Goal: Task Accomplishment & Management: Use online tool/utility

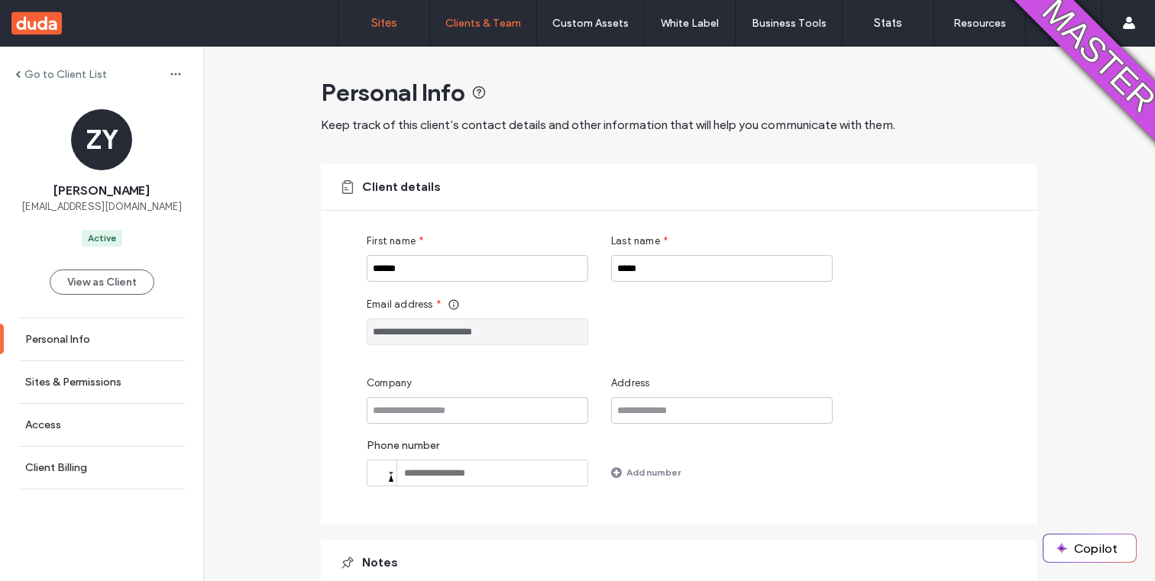
click at [398, 18] on link "Sites" at bounding box center [383, 23] width 91 height 46
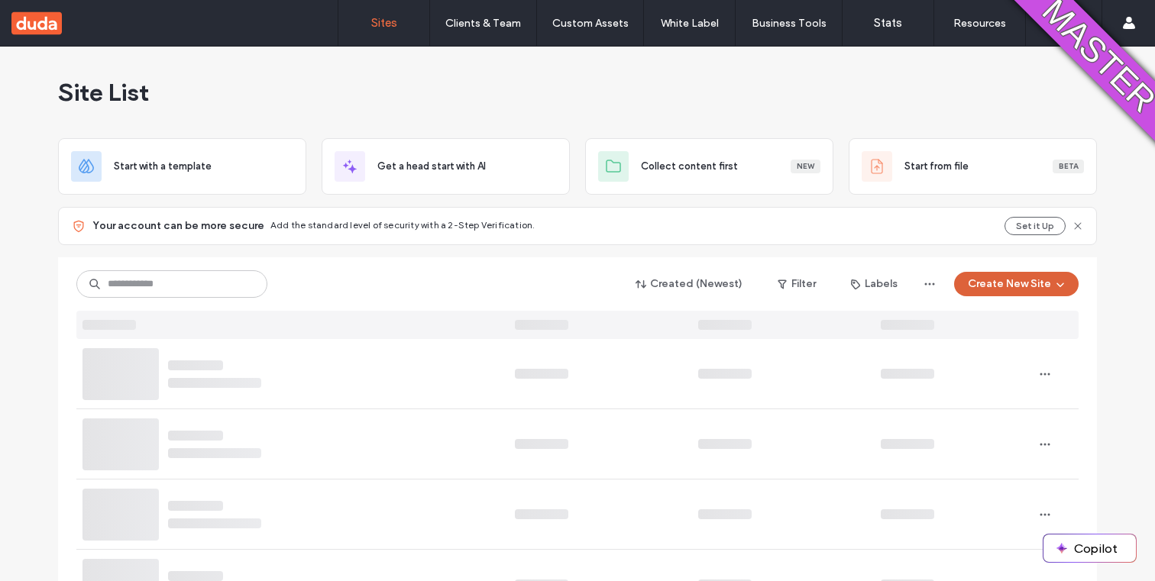
click at [1026, 272] on button "Create New Site" at bounding box center [1016, 284] width 124 height 24
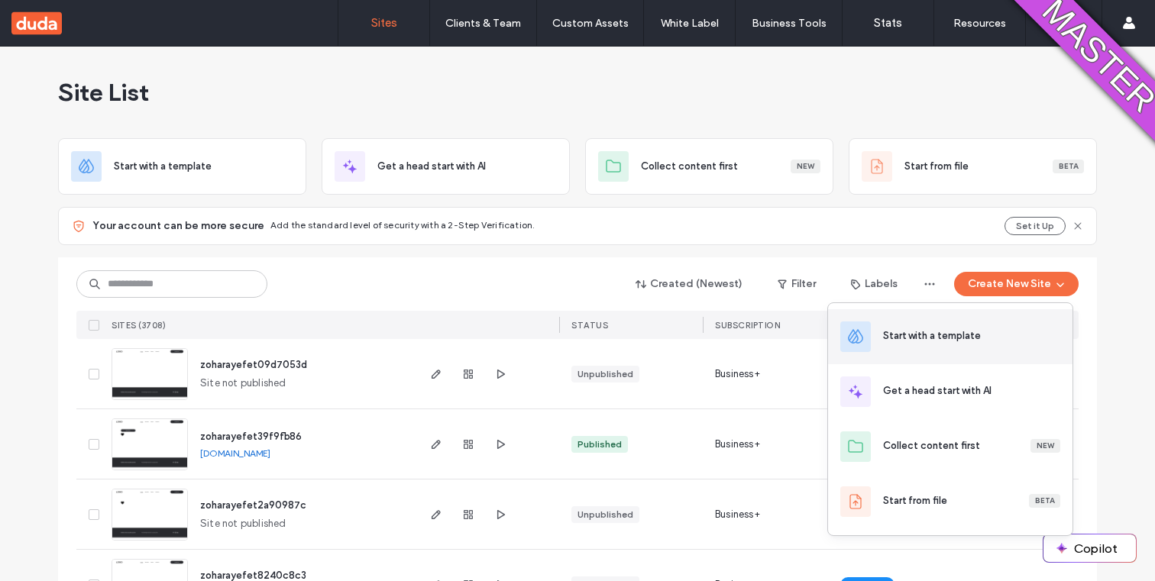
click at [944, 342] on div "Start with a template" at bounding box center [932, 335] width 98 height 15
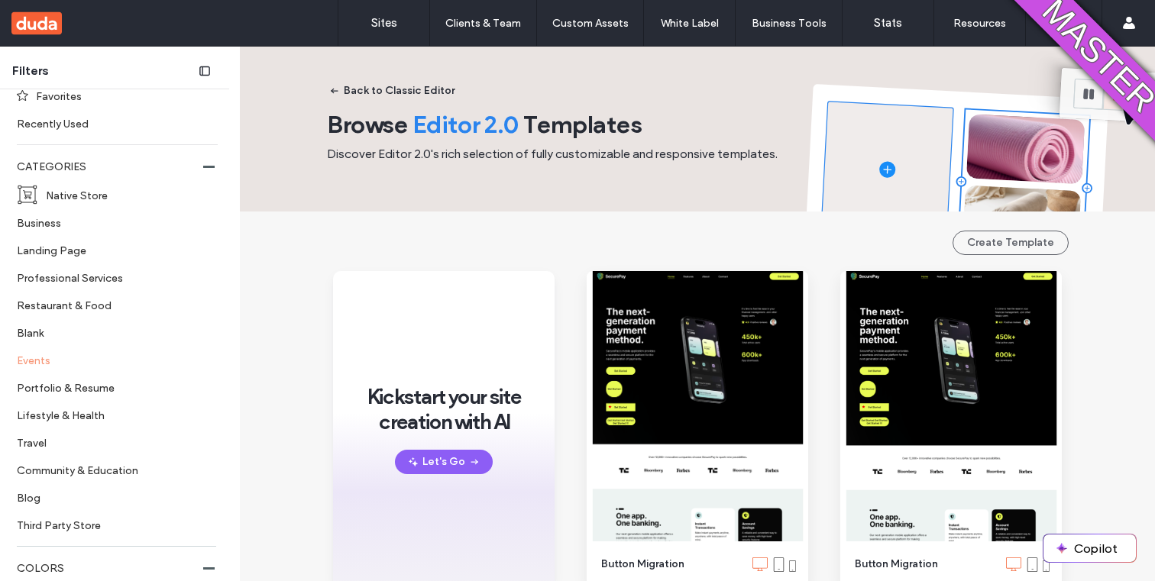
scroll to position [105, 0]
click at [50, 498] on label "Blog" at bounding box center [111, 496] width 188 height 27
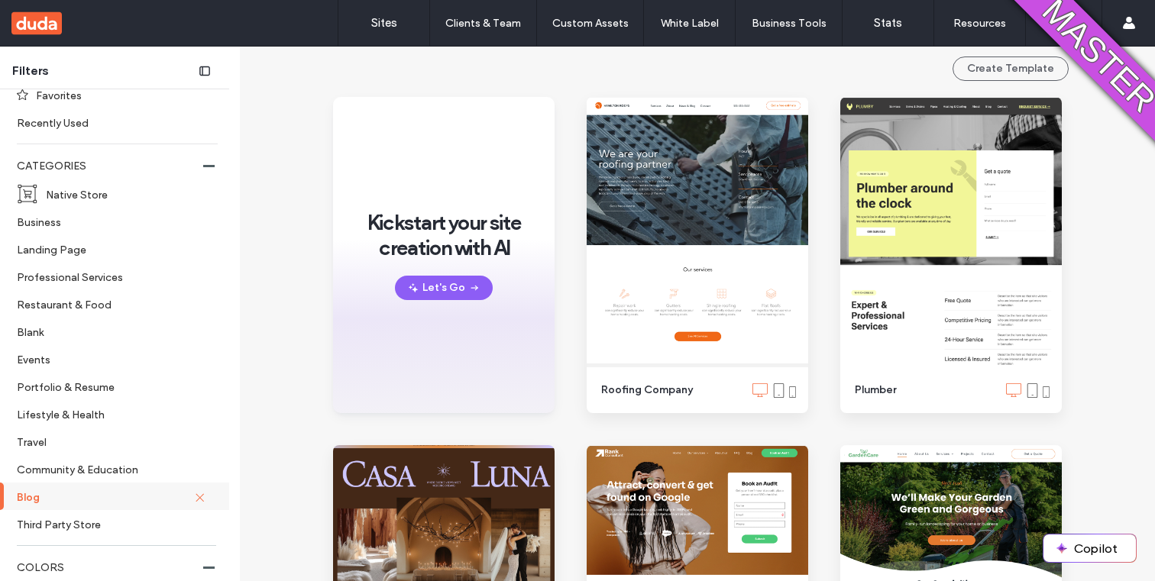
scroll to position [173, 0]
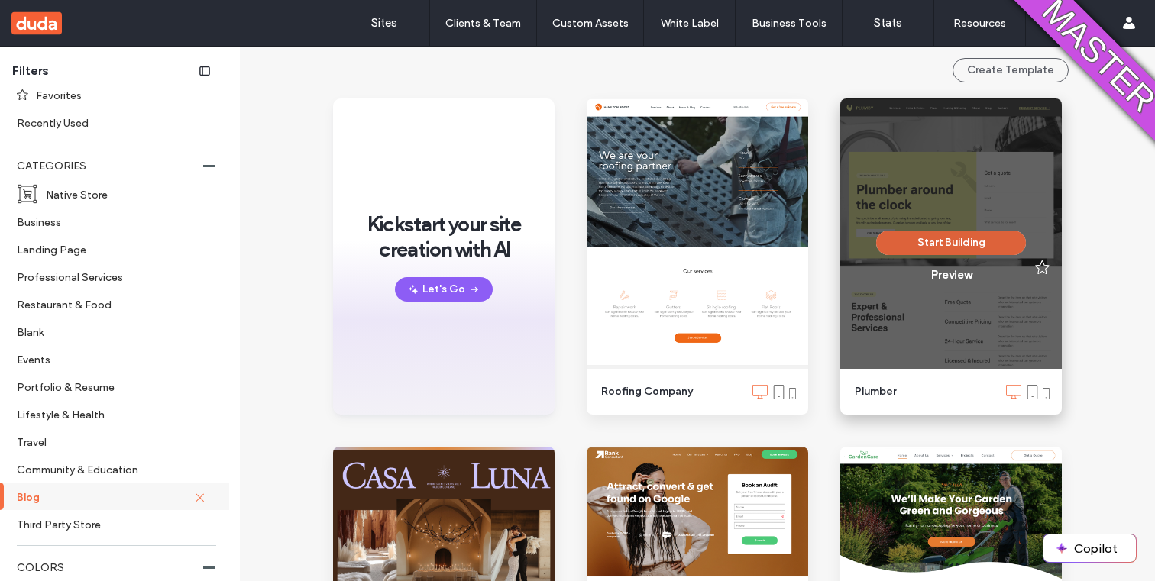
click at [887, 244] on button "Start Building" at bounding box center [951, 243] width 150 height 24
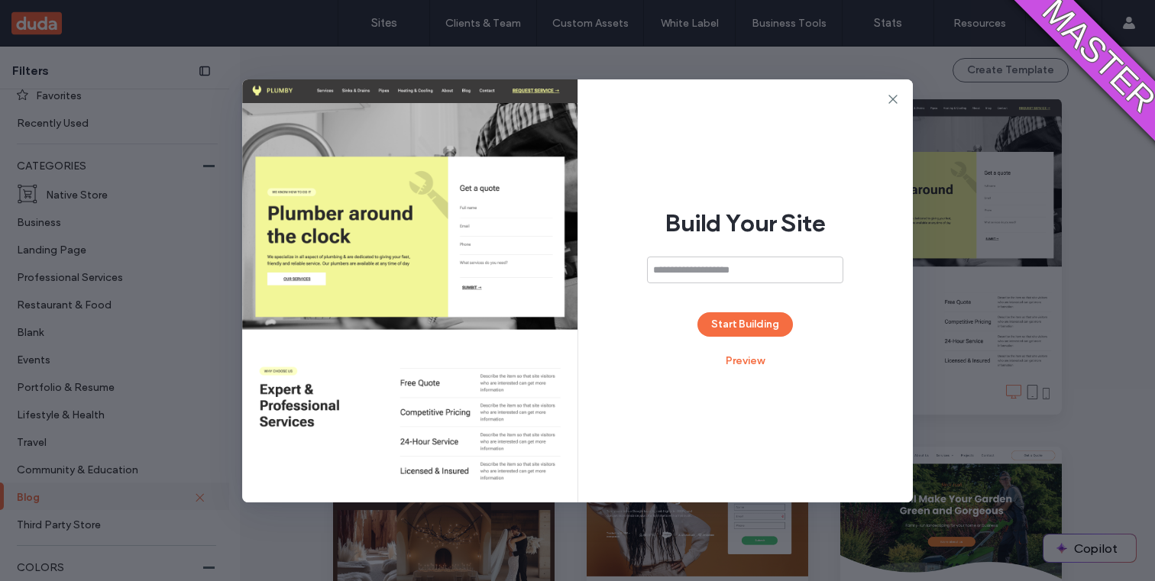
click at [710, 337] on div "Build Your Site Start Building Preview" at bounding box center [745, 290] width 335 height 423
click at [722, 335] on button "Start Building" at bounding box center [744, 324] width 95 height 24
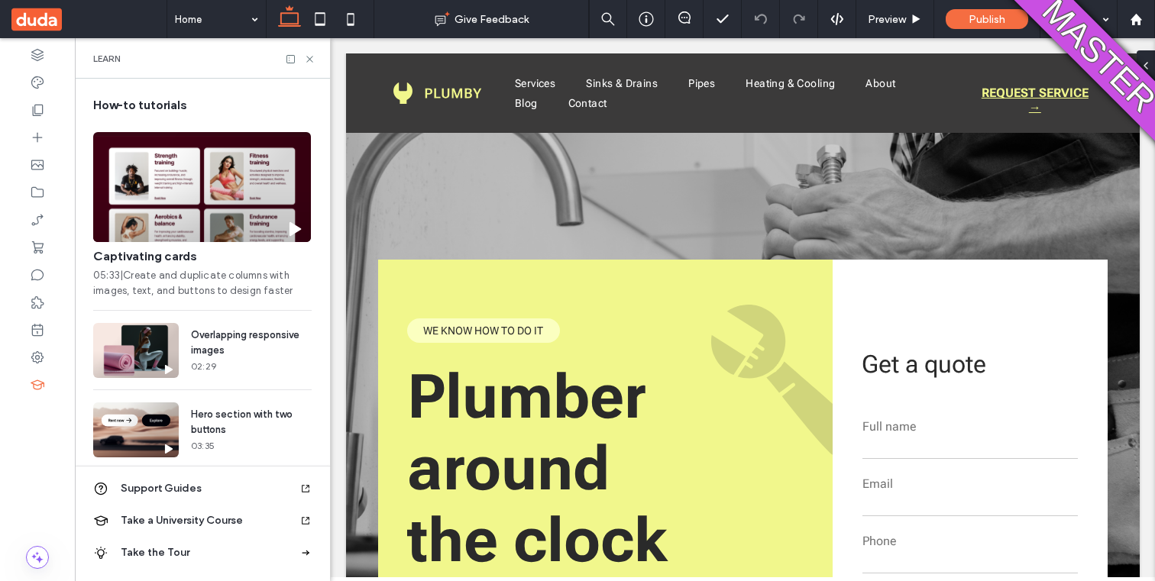
click at [313, 66] on div "Learn" at bounding box center [202, 58] width 255 height 40
click at [311, 63] on icon at bounding box center [309, 58] width 11 height 11
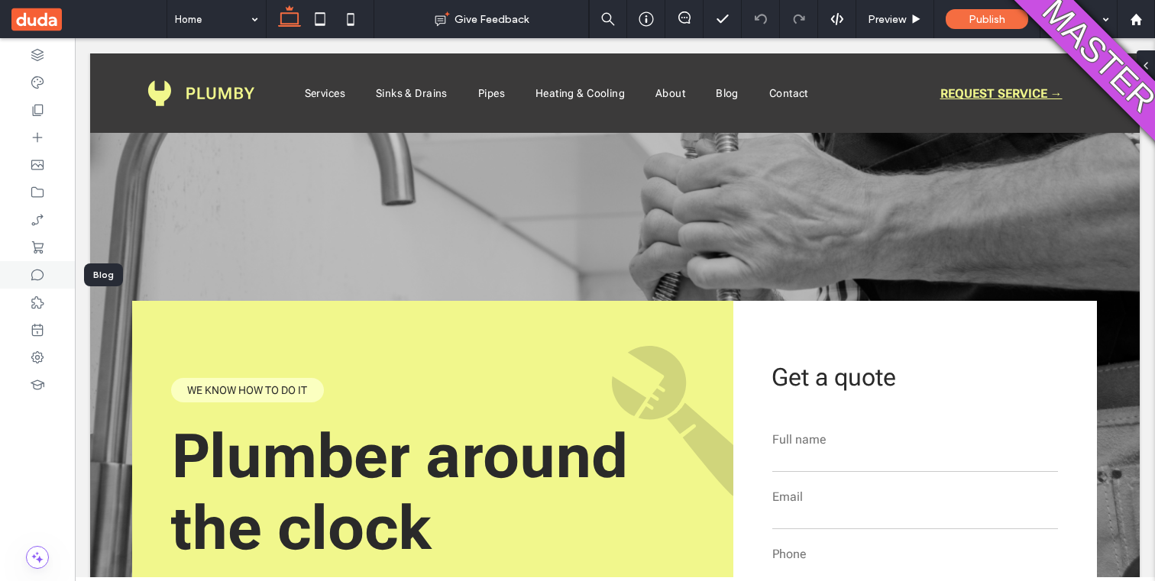
click at [34, 277] on icon at bounding box center [37, 274] width 15 height 15
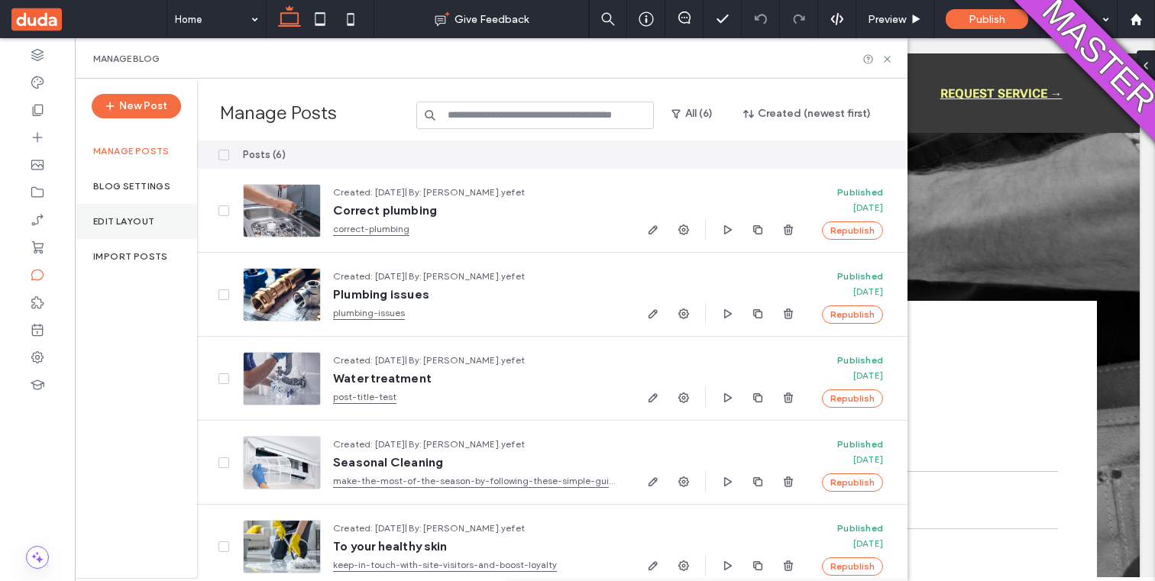
click at [135, 208] on div "Edit Layout" at bounding box center [136, 221] width 122 height 35
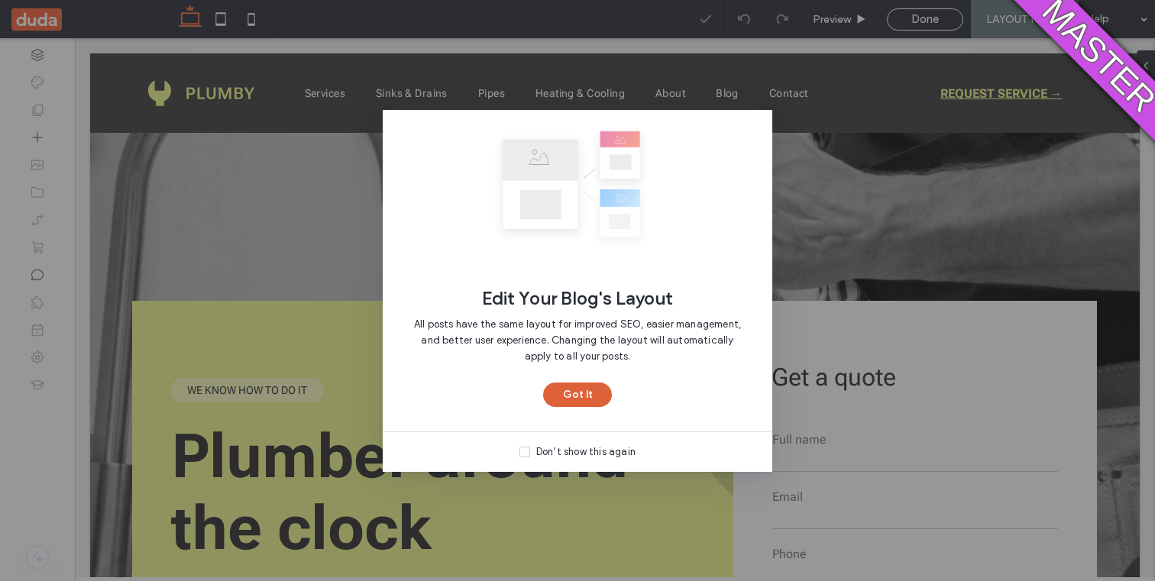
click at [558, 386] on button "Got It" at bounding box center [577, 395] width 69 height 24
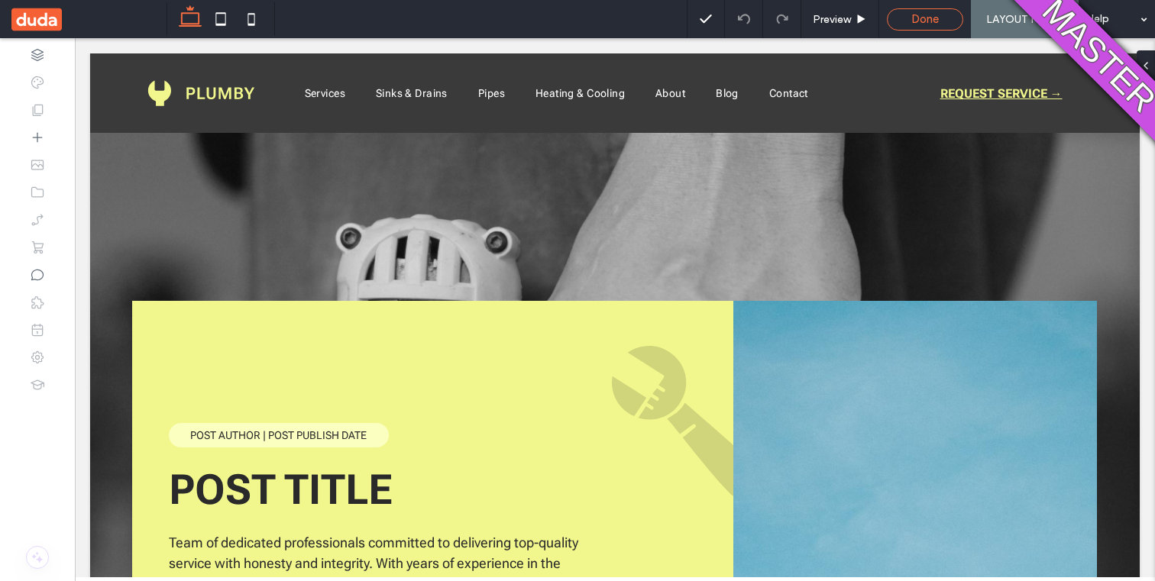
click at [893, 15] on div "Done" at bounding box center [924, 19] width 75 height 14
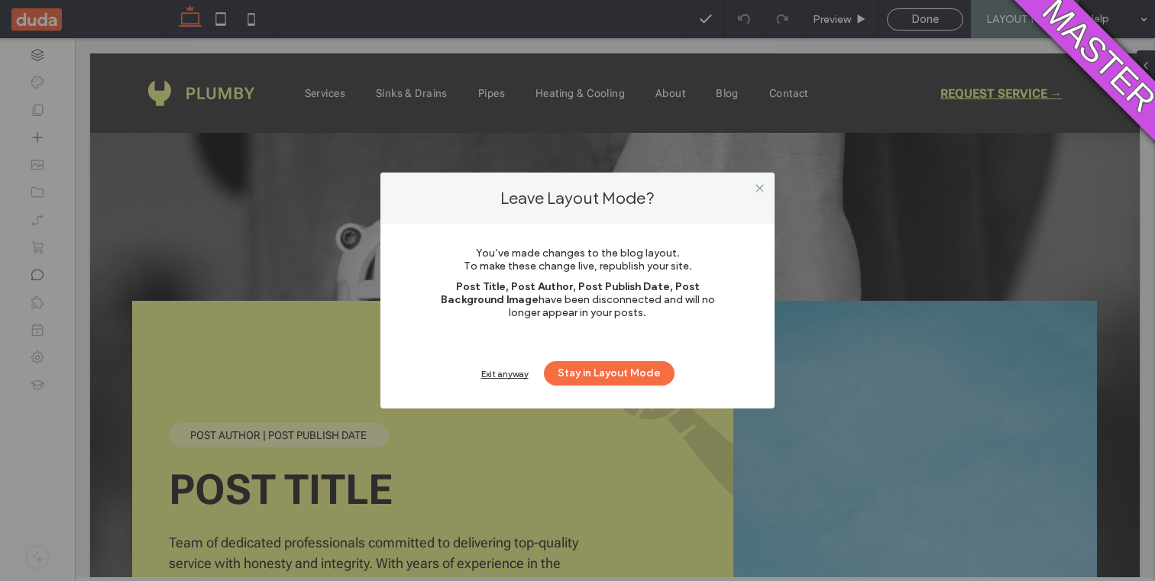
click at [521, 368] on div "Exit anyway" at bounding box center [504, 373] width 47 height 11
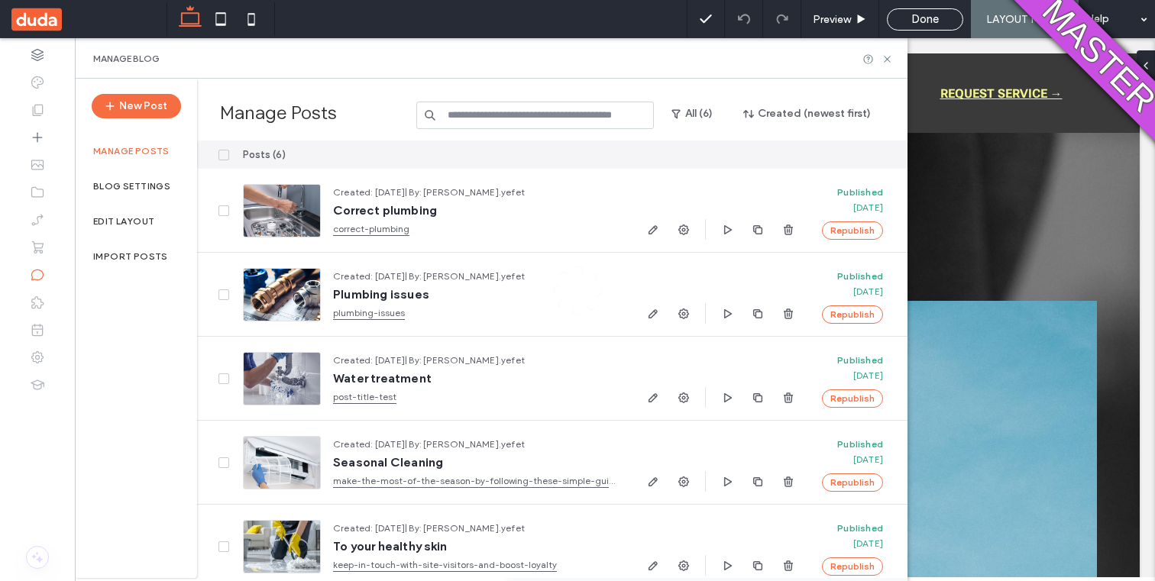
click at [519, 372] on div at bounding box center [577, 290] width 1155 height 581
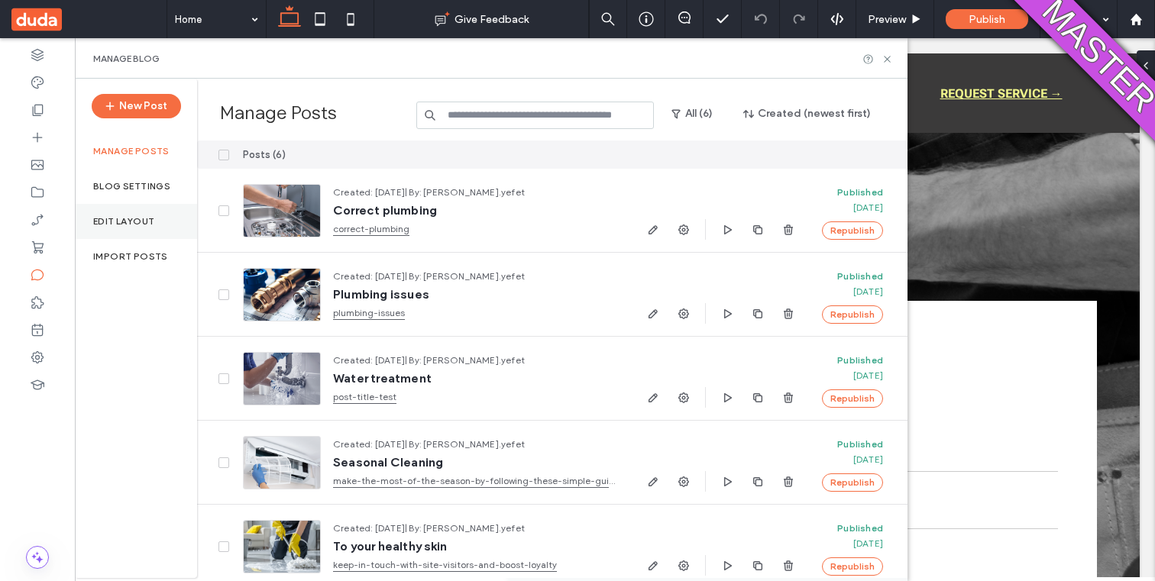
click at [127, 221] on label "Edit Layout" at bounding box center [123, 221] width 61 height 11
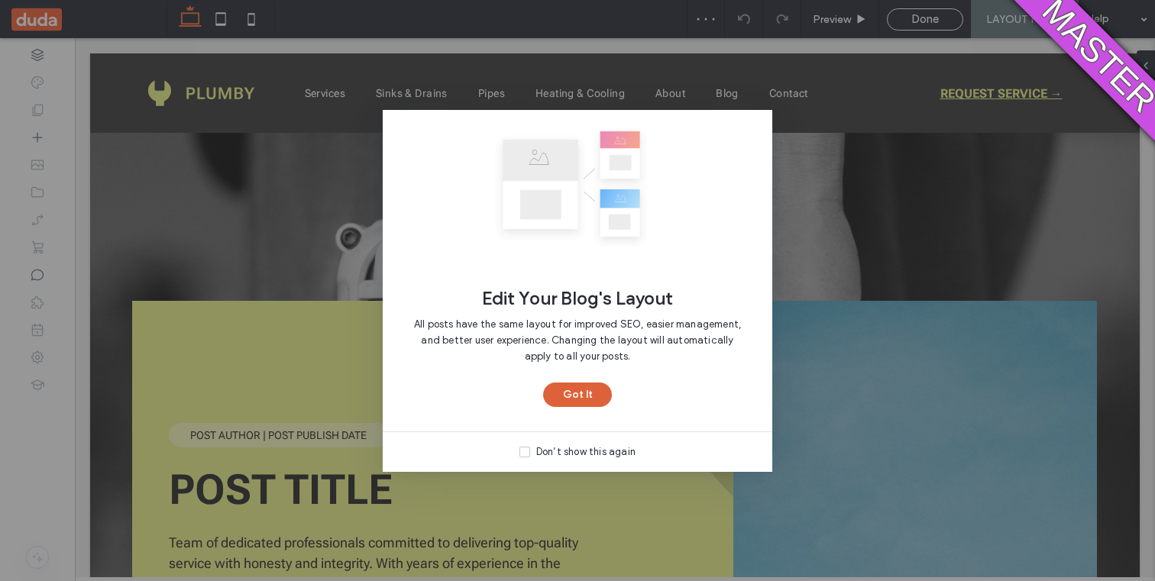
click at [580, 391] on button "Got It" at bounding box center [577, 395] width 69 height 24
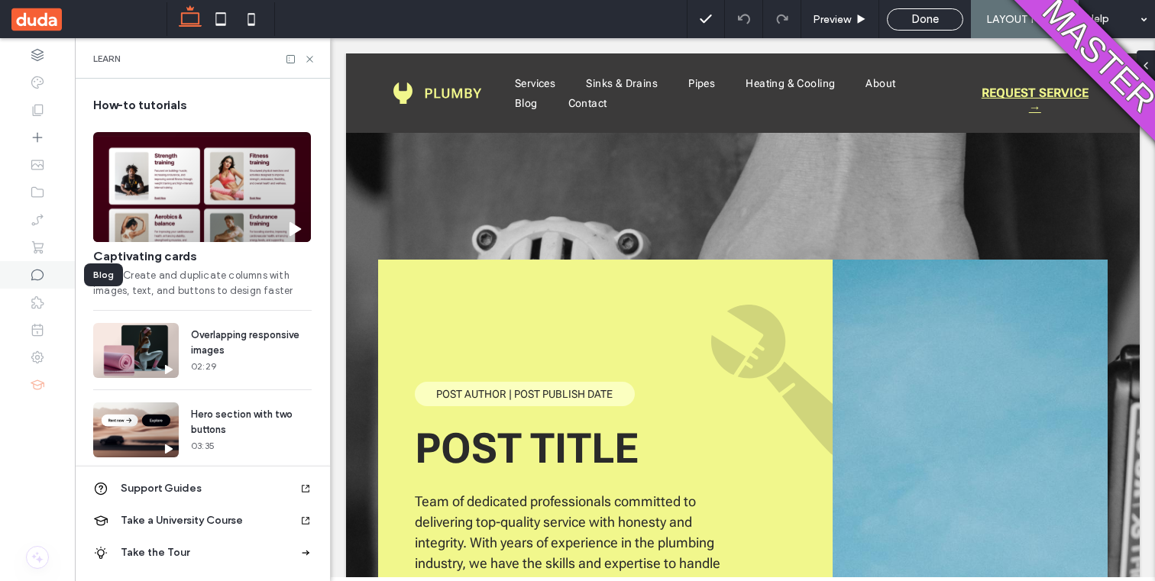
click at [35, 267] on div at bounding box center [37, 274] width 75 height 27
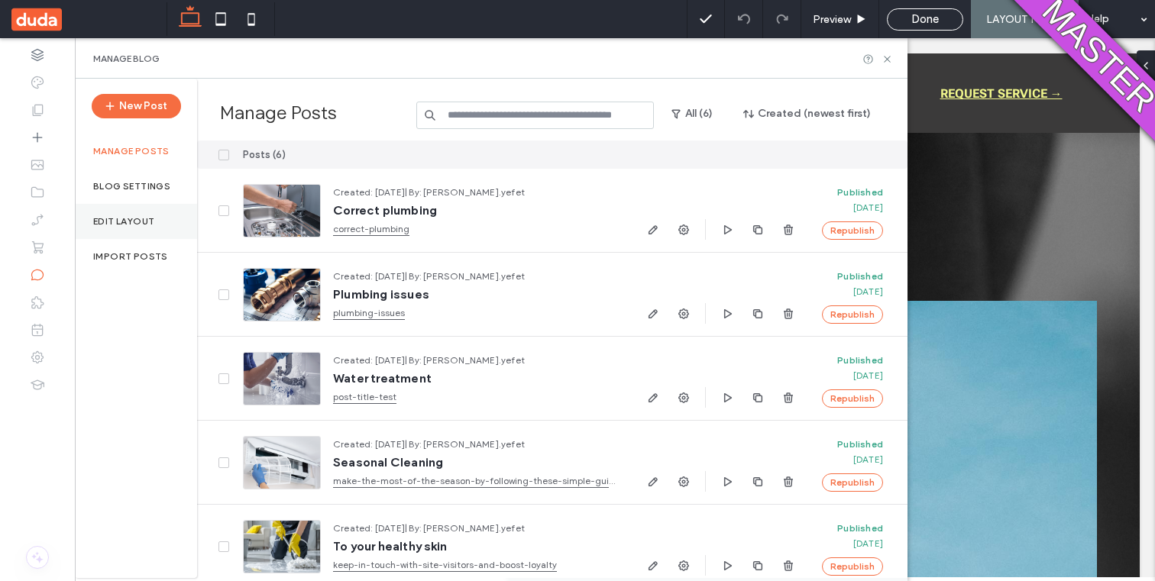
click at [142, 216] on label "Edit Layout" at bounding box center [123, 221] width 61 height 11
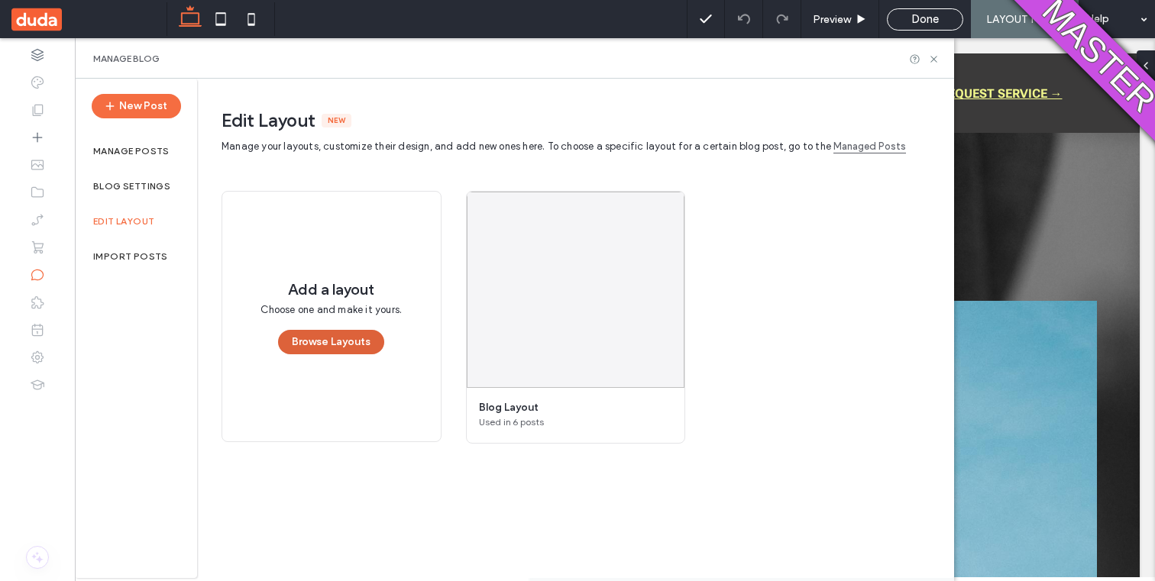
click at [357, 345] on button "Browse Layouts" at bounding box center [331, 342] width 106 height 24
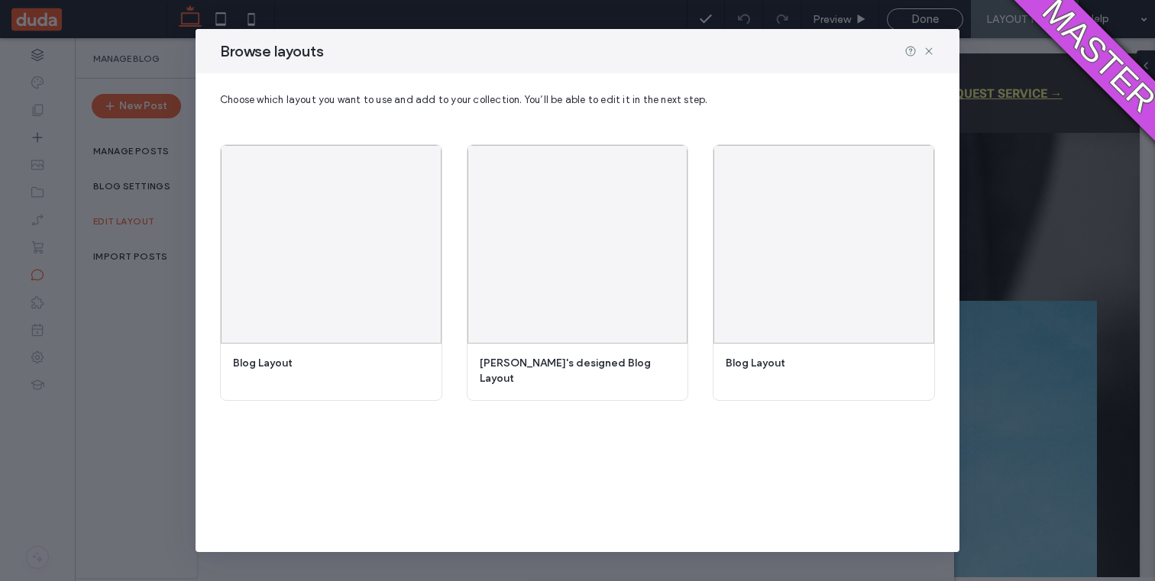
click at [938, 52] on div "Browse layouts" at bounding box center [577, 51] width 764 height 44
click at [926, 52] on icon at bounding box center [929, 51] width 12 height 12
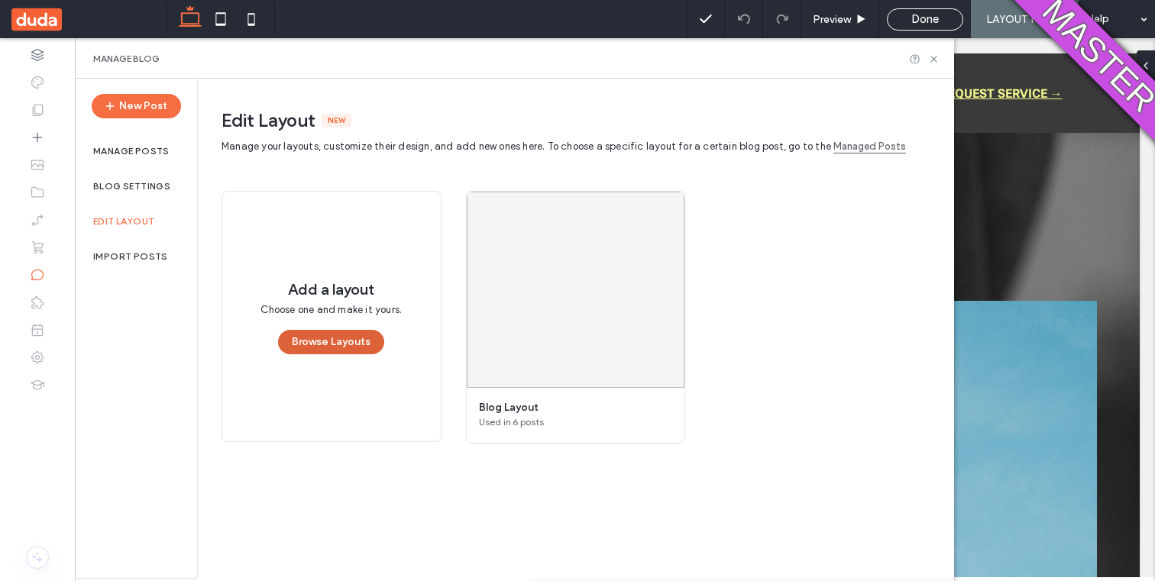
click at [350, 337] on button "Browse Layouts" at bounding box center [331, 342] width 106 height 24
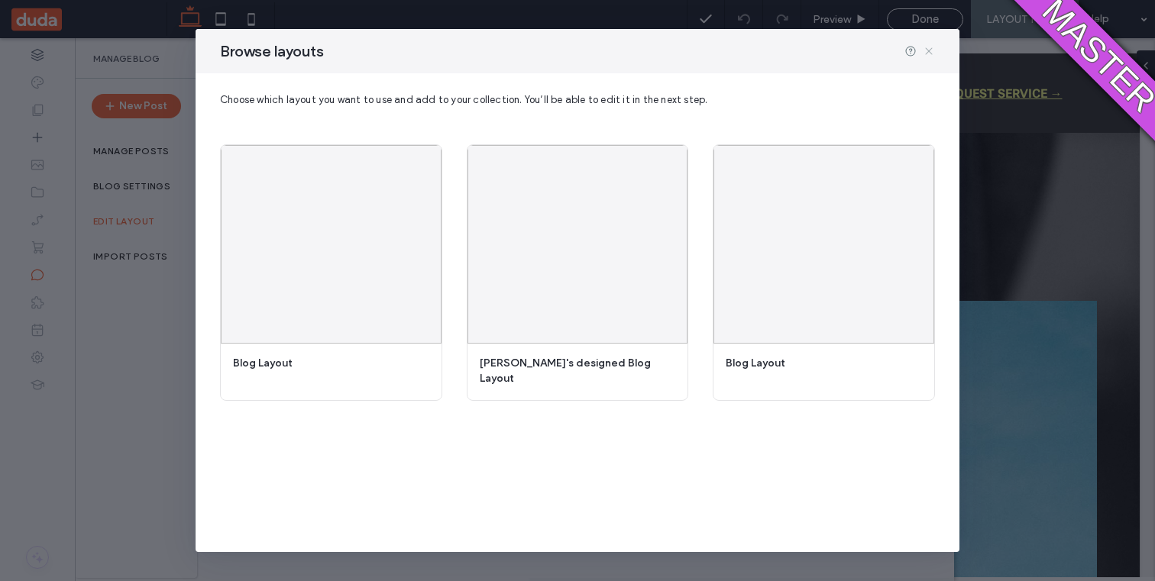
click at [924, 53] on icon at bounding box center [929, 51] width 12 height 12
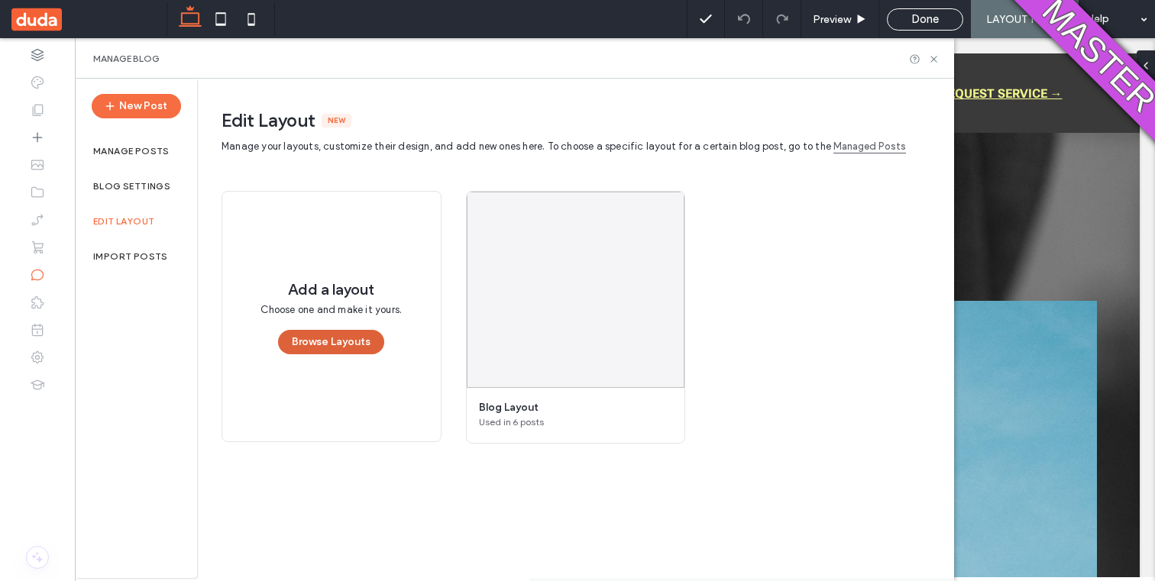
click at [342, 343] on button "Browse Layouts" at bounding box center [331, 342] width 106 height 24
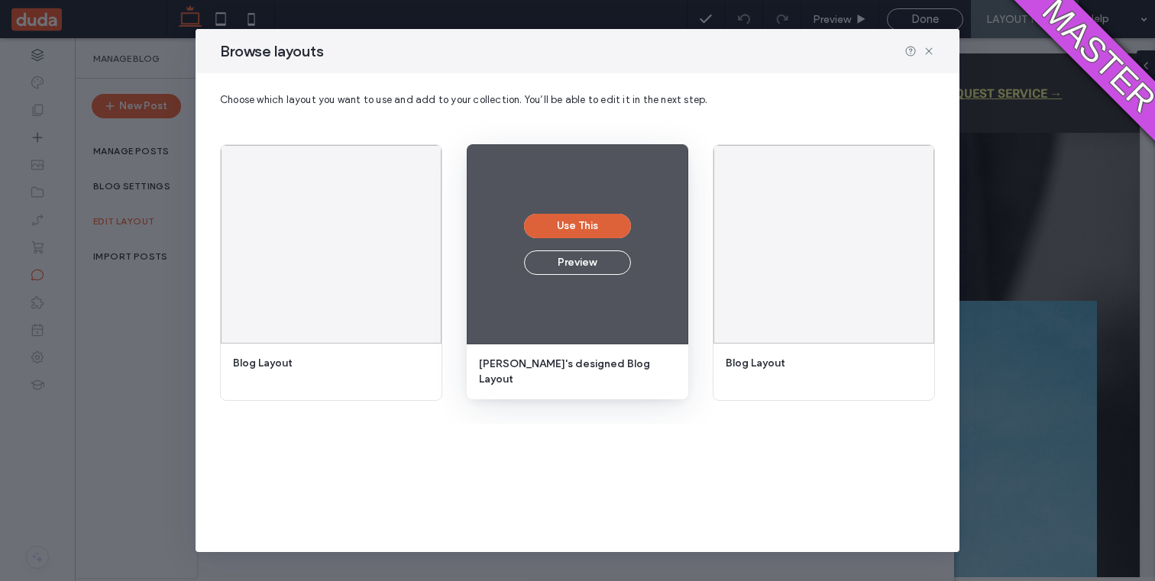
click at [569, 234] on button "Use This" at bounding box center [577, 226] width 107 height 24
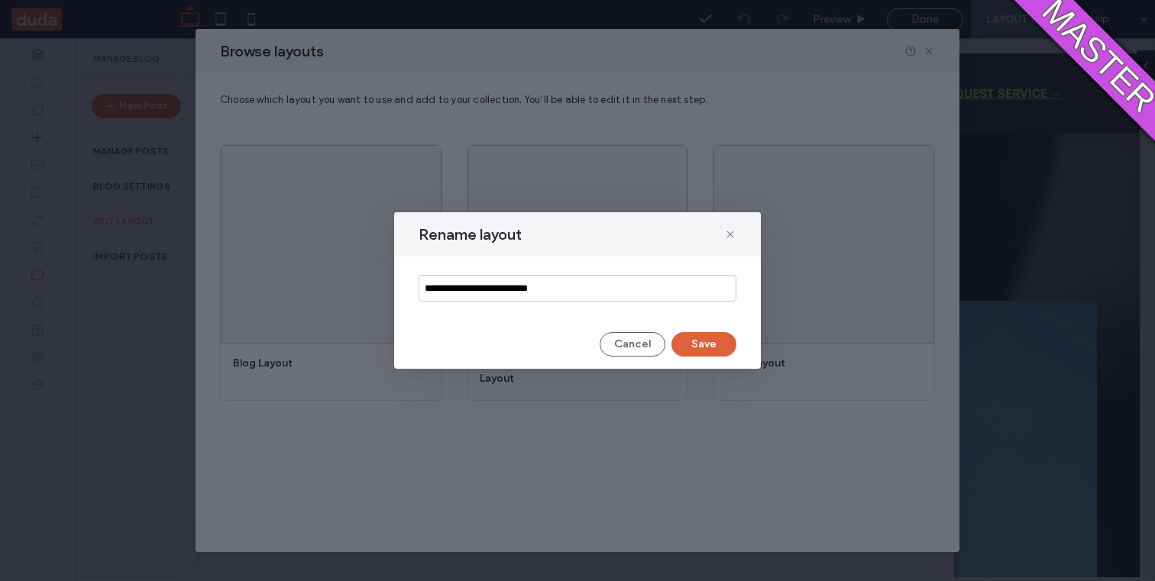
click at [719, 348] on button "Save" at bounding box center [703, 344] width 65 height 24
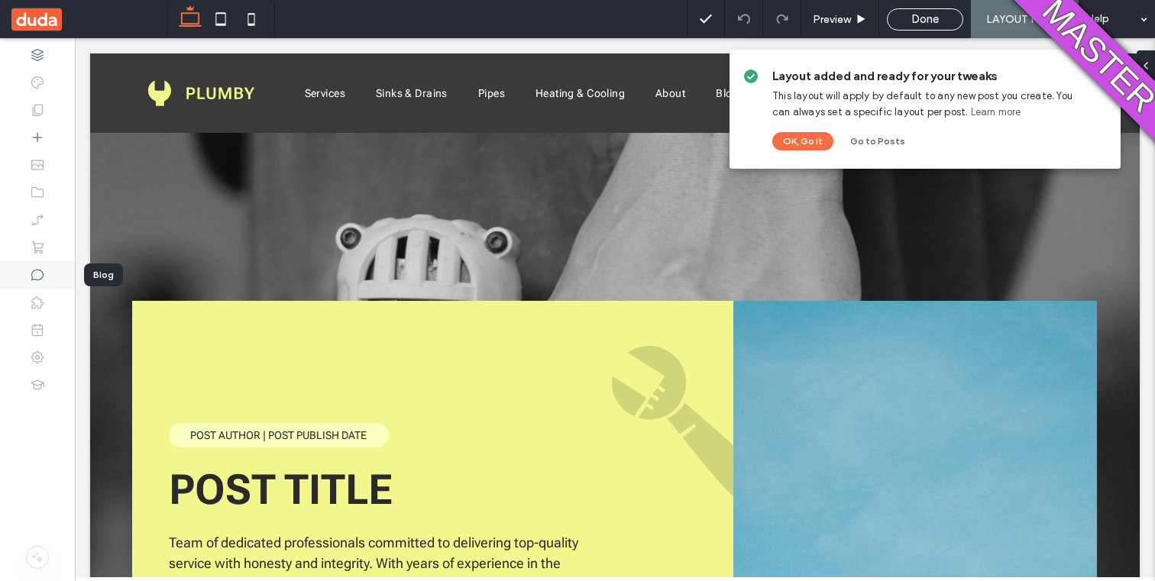
click at [35, 278] on icon at bounding box center [37, 274] width 15 height 15
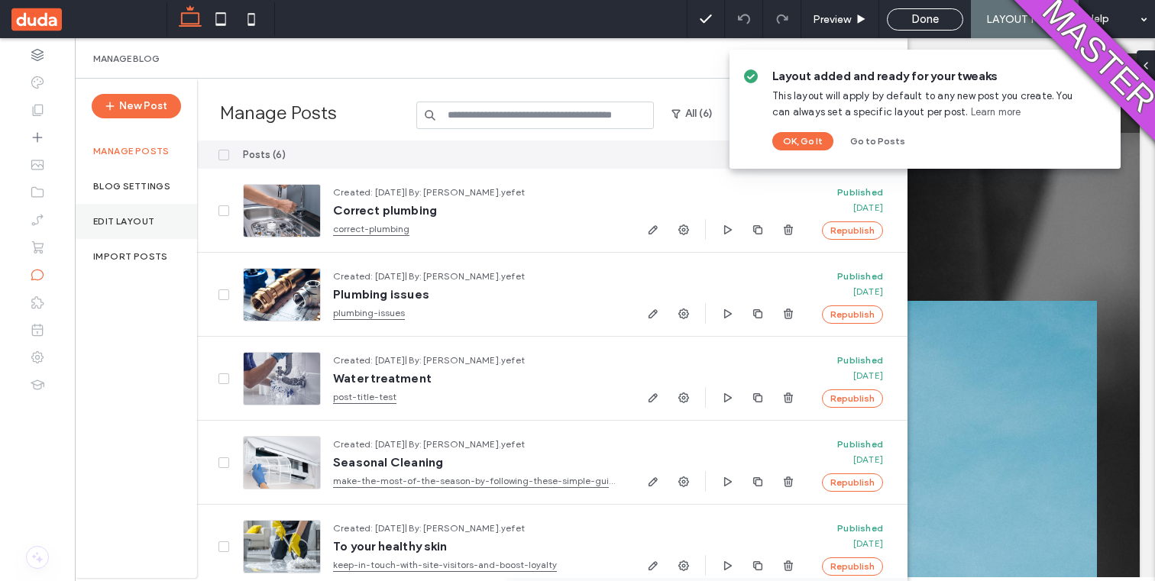
click at [153, 223] on div "Edit Layout" at bounding box center [136, 221] width 122 height 35
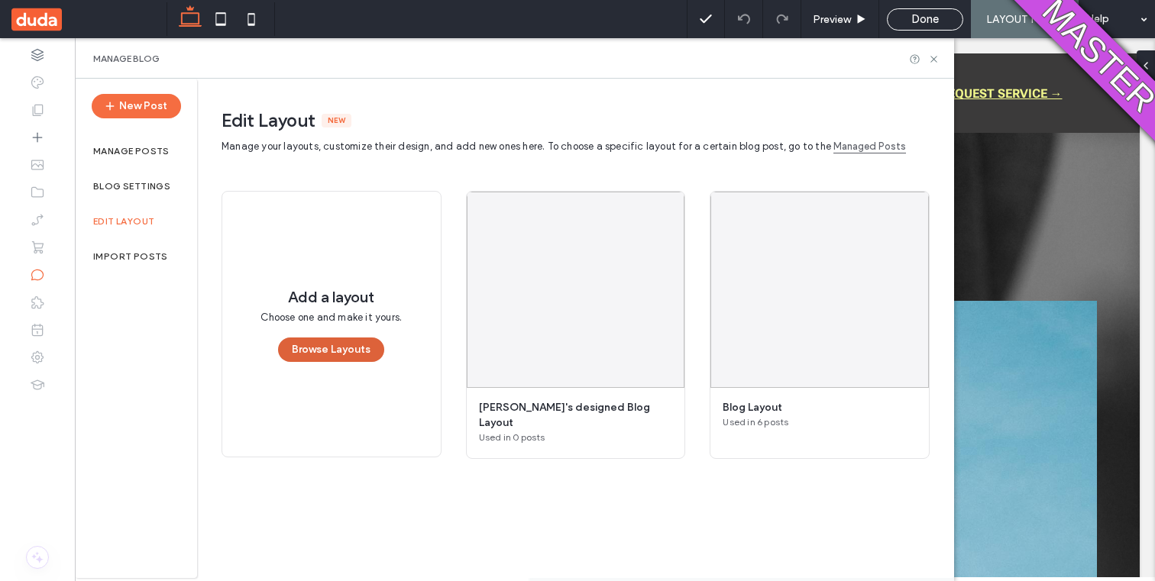
click at [332, 342] on button "Browse Layouts" at bounding box center [331, 350] width 106 height 24
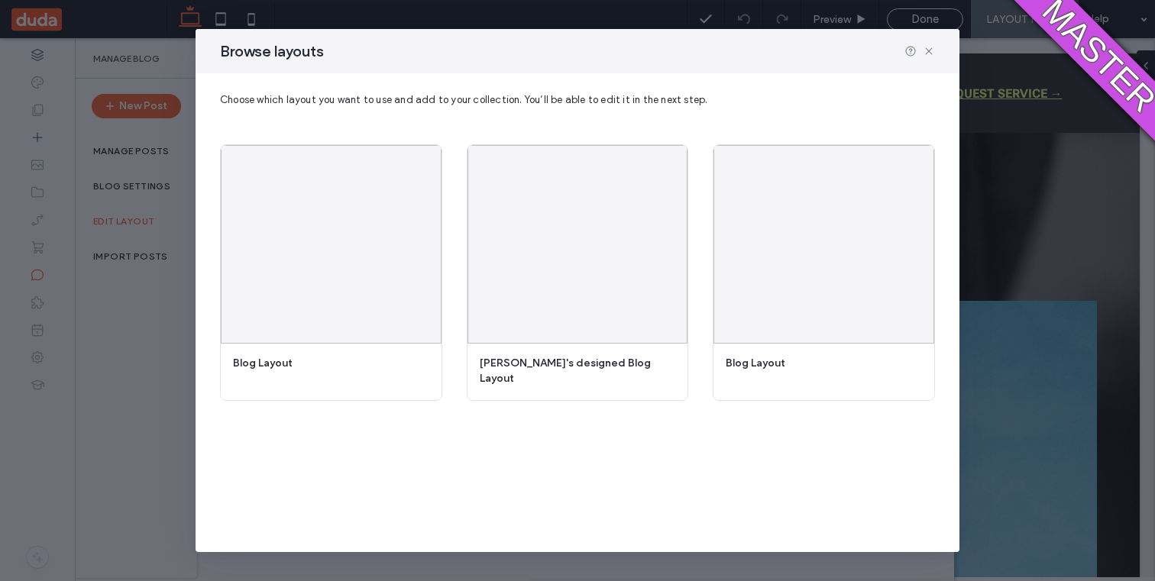
click at [394, 439] on div "Browse layouts Choose which layout you want to use and add to your collection. …" at bounding box center [577, 290] width 764 height 523
click at [930, 53] on use at bounding box center [928, 51] width 7 height 7
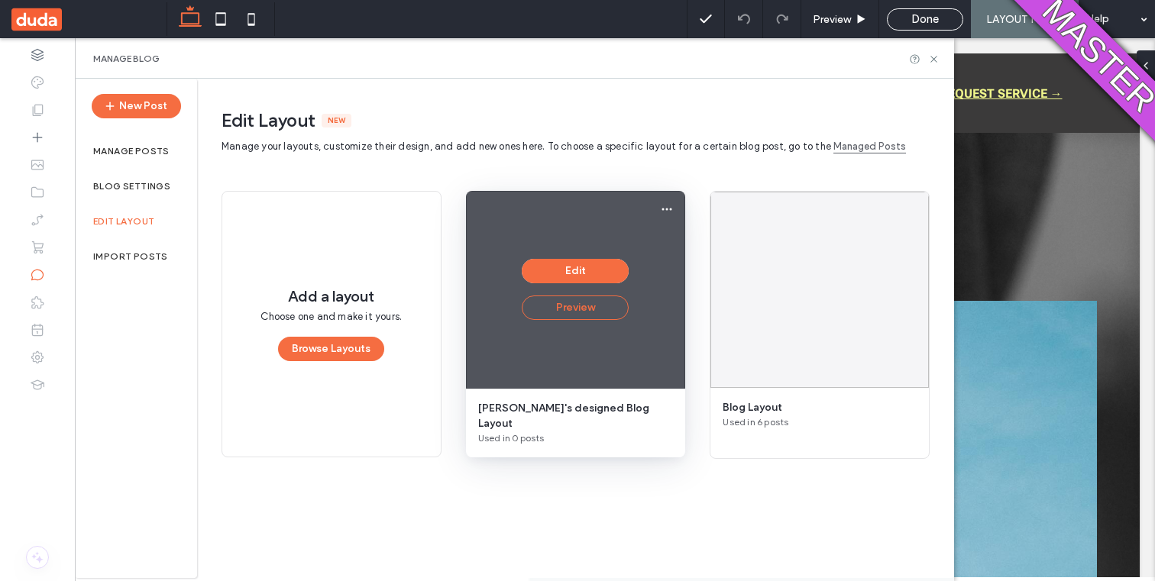
click at [554, 319] on button "Preview" at bounding box center [575, 308] width 107 height 24
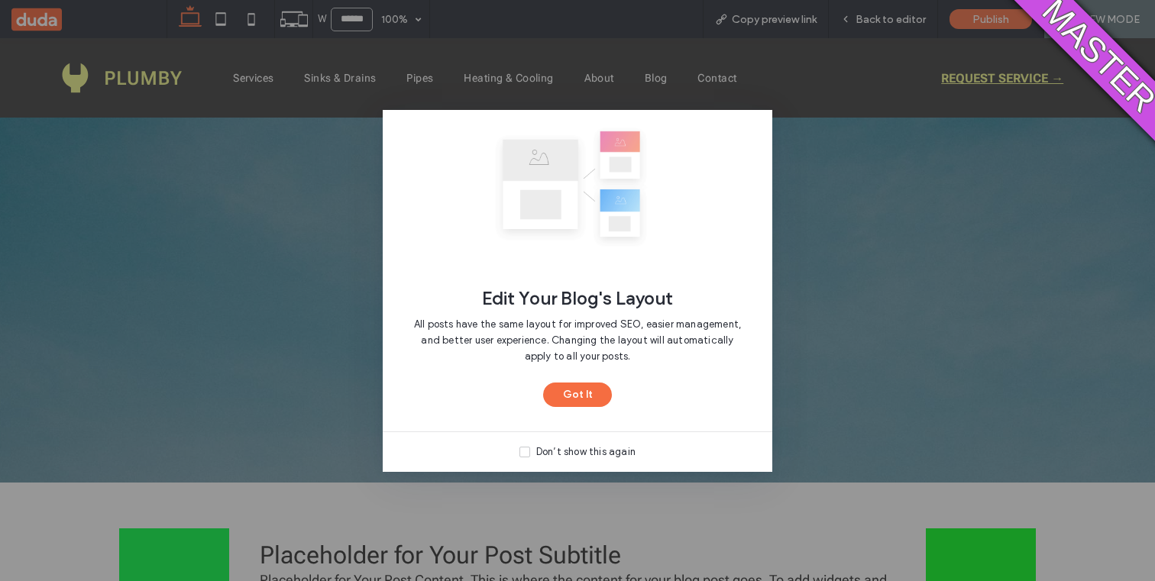
click at [571, 373] on div "All posts have the same layout for improved SEO, easier management, and better …" at bounding box center [577, 346] width 341 height 73
click at [570, 391] on button "Got It" at bounding box center [577, 395] width 69 height 24
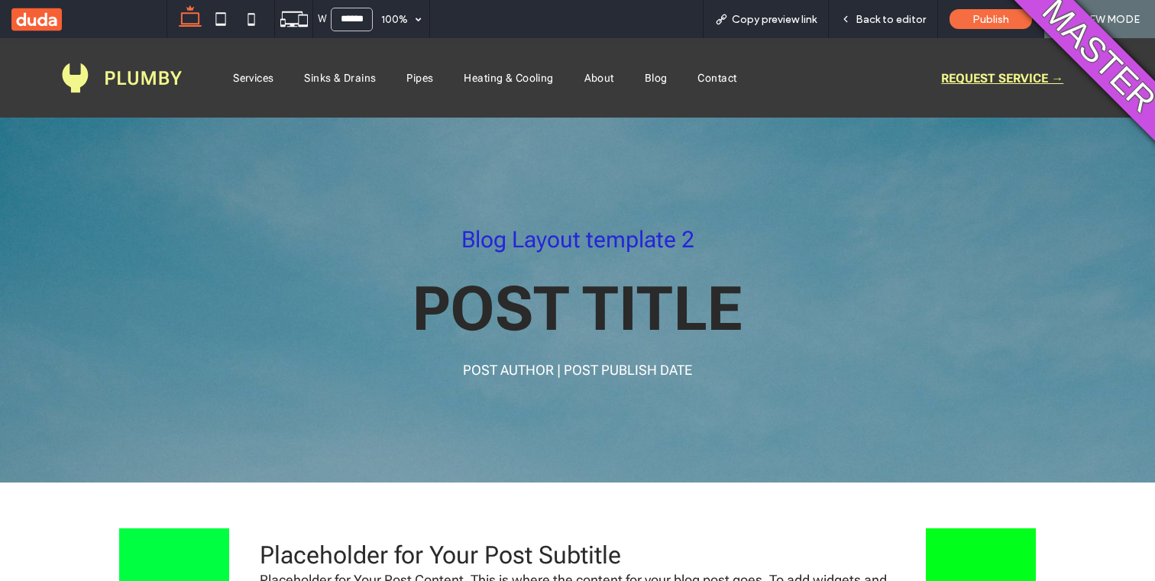
click at [498, 431] on div "Hila's designed Blog Layout Used in 0 posts" at bounding box center [501, 423] width 208 height 57
click at [496, 496] on main "Manage your layouts, customize their design, and add new ones here. To choose a…" at bounding box center [501, 342] width 708 height 409
drag, startPoint x: 496, startPoint y: 496, endPoint x: 486, endPoint y: 496, distance: 9.9
click at [486, 496] on main "Manage your layouts, customize their design, and add new ones here. To choose a…" at bounding box center [501, 342] width 708 height 409
drag, startPoint x: 528, startPoint y: 347, endPoint x: 497, endPoint y: 554, distance: 210.1
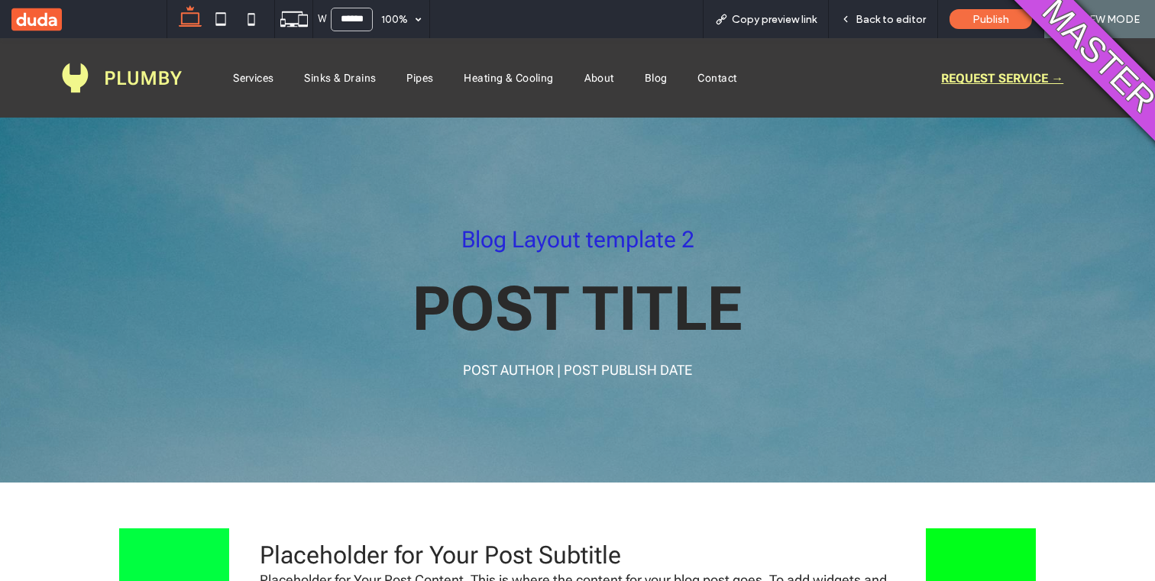
click at [497, 557] on article "Edit Layout New Manage your layouts, customize their design, and add new ones h…" at bounding box center [500, 328] width 757 height 499
click at [497, 554] on article "Edit Layout New Manage your layouts, customize their design, and add new ones h…" at bounding box center [500, 328] width 757 height 499
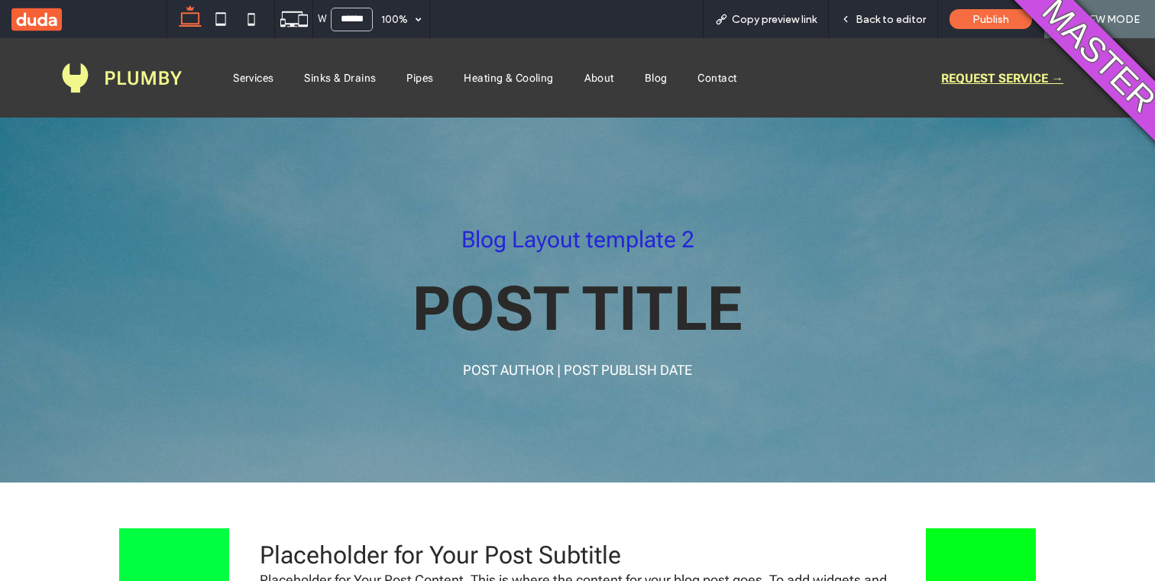
click at [497, 554] on article "Edit Layout New Manage your layouts, customize their design, and add new ones h…" at bounding box center [500, 328] width 757 height 499
drag, startPoint x: 522, startPoint y: 534, endPoint x: 516, endPoint y: 505, distance: 29.7
click at [516, 505] on main "Manage your layouts, customize their design, and add new ones here. To choose a…" at bounding box center [501, 342] width 708 height 409
drag, startPoint x: 689, startPoint y: 242, endPoint x: 687, endPoint y: 157, distance: 85.5
click at [688, 157] on main "Manage your layouts, customize their design, and add new ones here. To choose a…" at bounding box center [501, 342] width 708 height 409
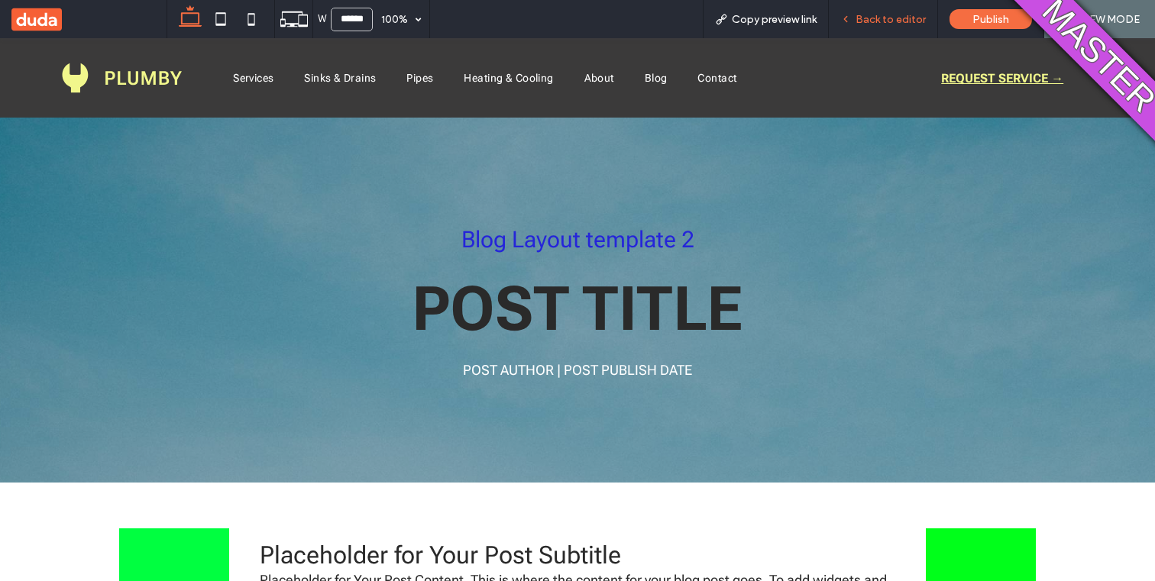
click at [869, 18] on span "Back to editor" at bounding box center [890, 19] width 70 height 13
